Goal: Book appointment/travel/reservation

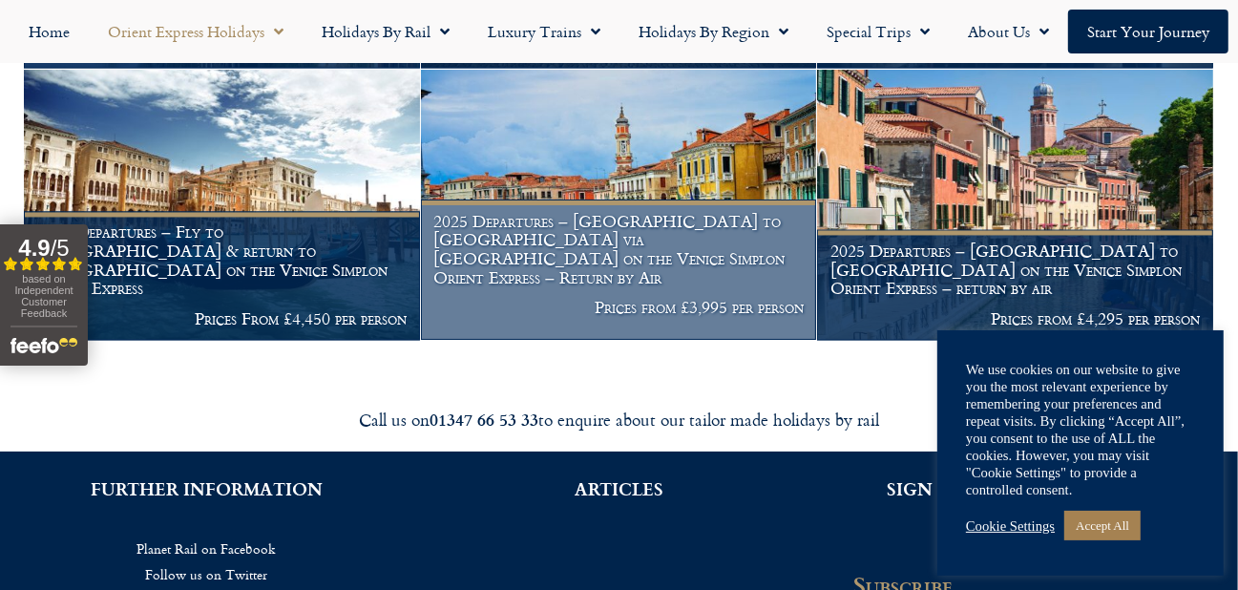
scroll to position [2607, 0]
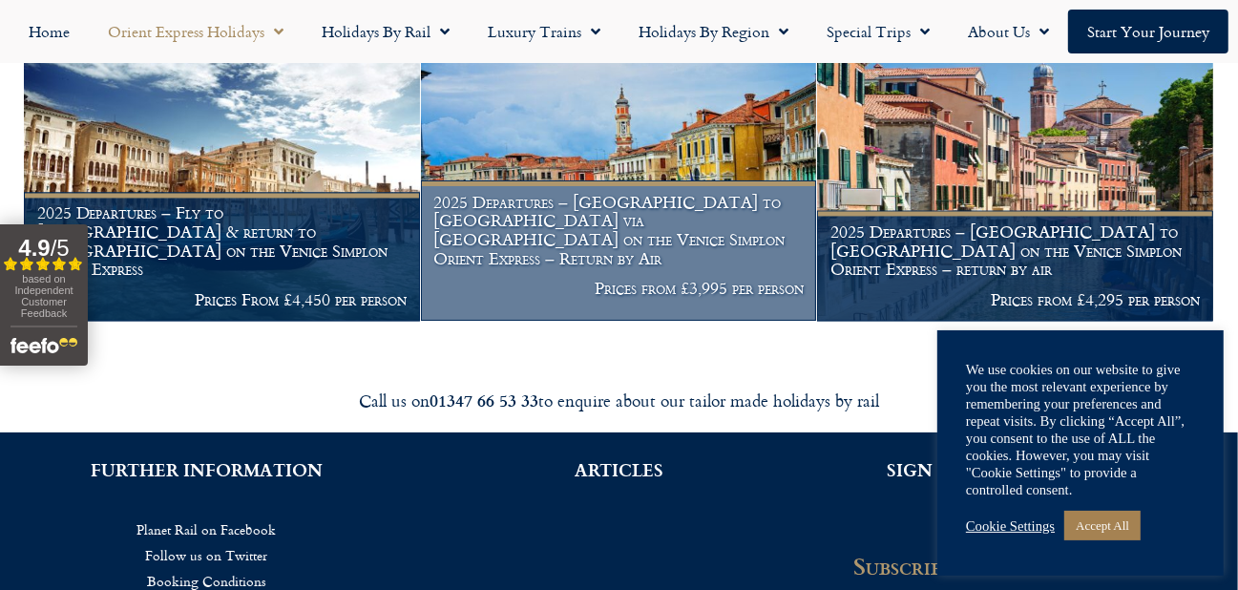
click at [625, 229] on h1 "2025 Departures – London to Venice via Cannes on the Venice Simplon Orient Expr…" at bounding box center [618, 230] width 370 height 75
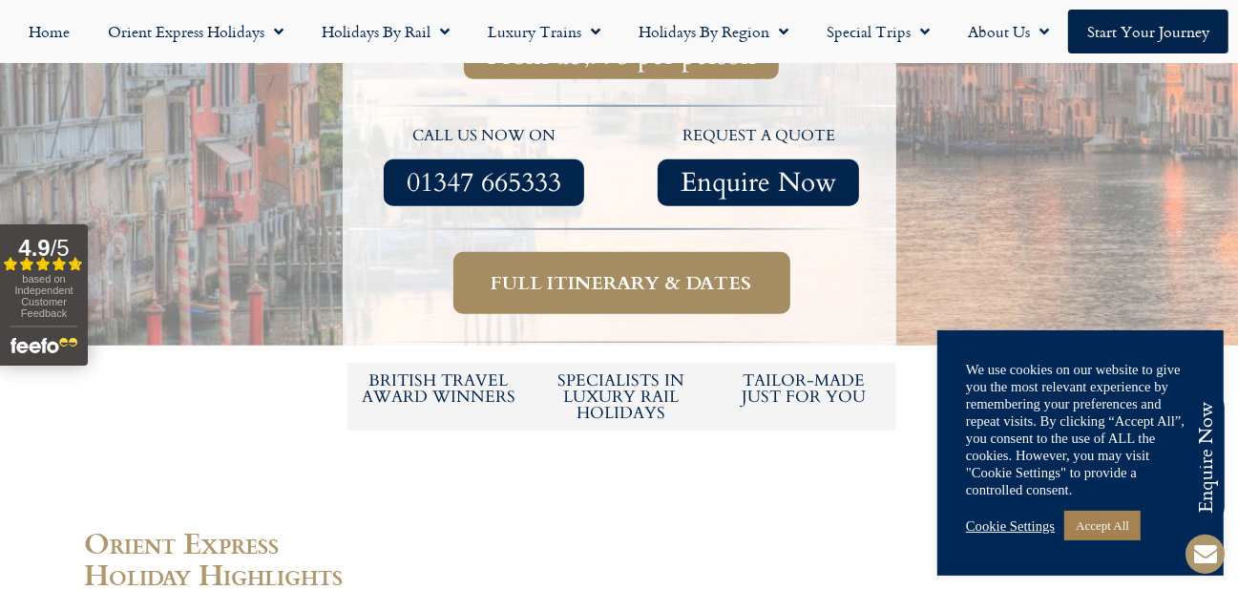
scroll to position [954, 0]
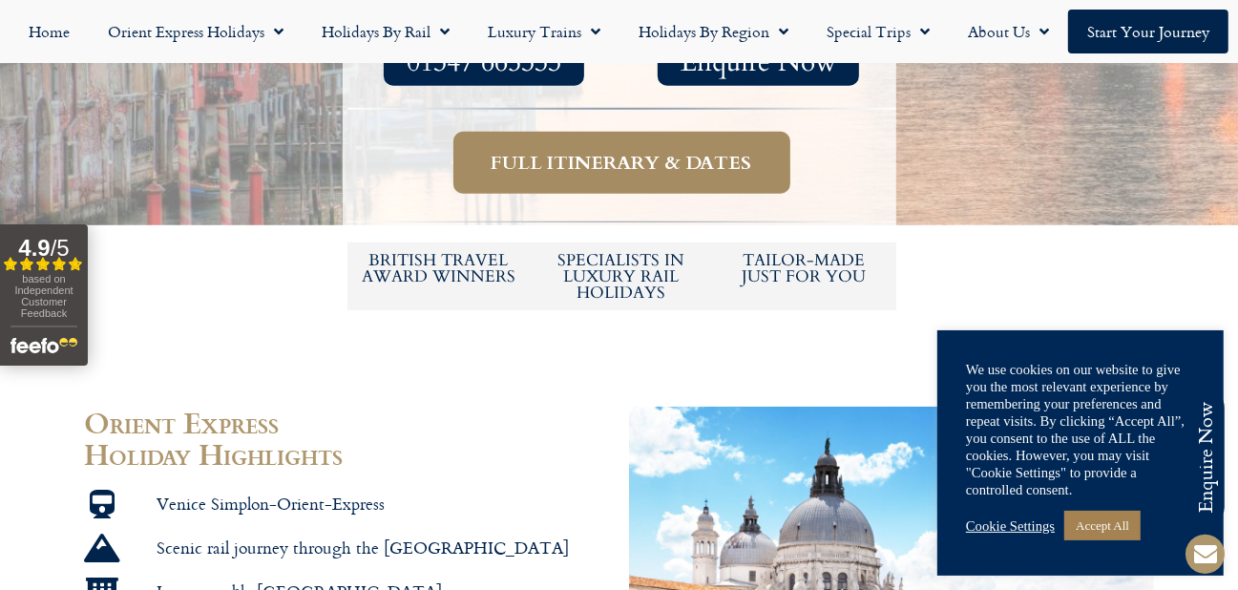
click at [625, 151] on span "Full itinerary & dates" at bounding box center [622, 163] width 261 height 24
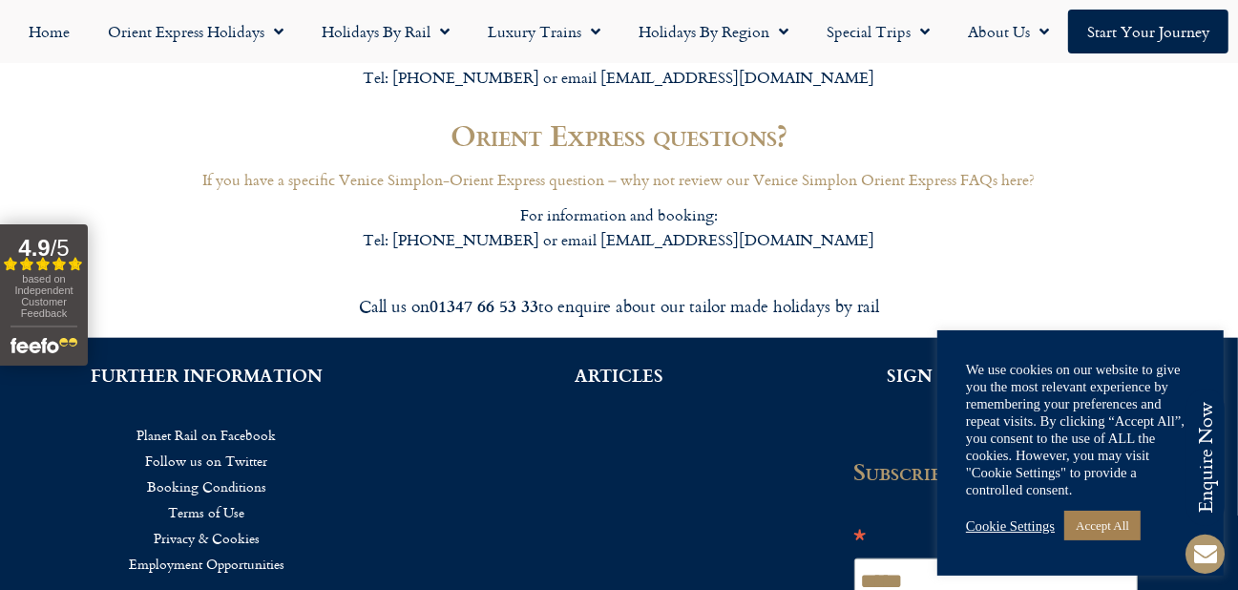
scroll to position [6480, 0]
